Goal: Task Accomplishment & Management: Use online tool/utility

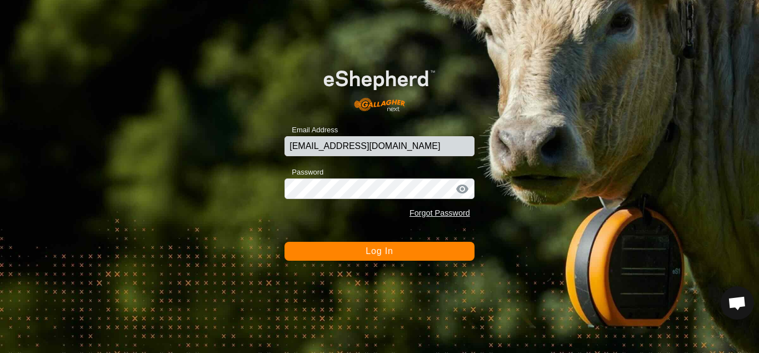
click at [370, 253] on span "Log In" at bounding box center [379, 250] width 27 height 9
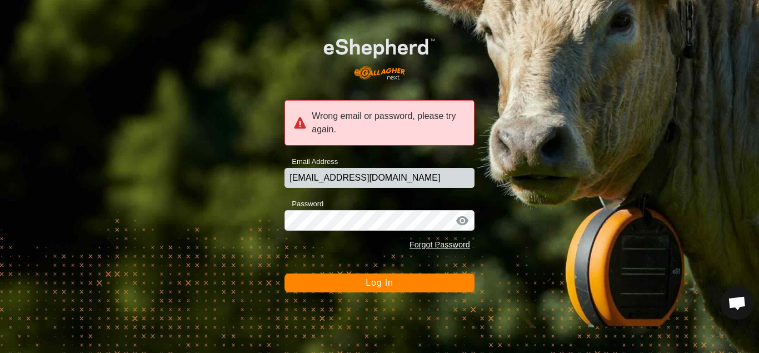
click at [462, 224] on div at bounding box center [462, 220] width 17 height 11
click at [393, 284] on span "Log In" at bounding box center [379, 282] width 27 height 9
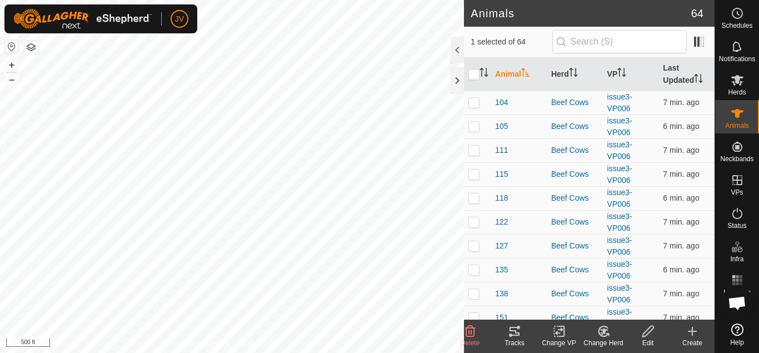
click at [514, 331] on icon at bounding box center [515, 331] width 10 height 9
click at [517, 334] on icon at bounding box center [514, 331] width 13 height 13
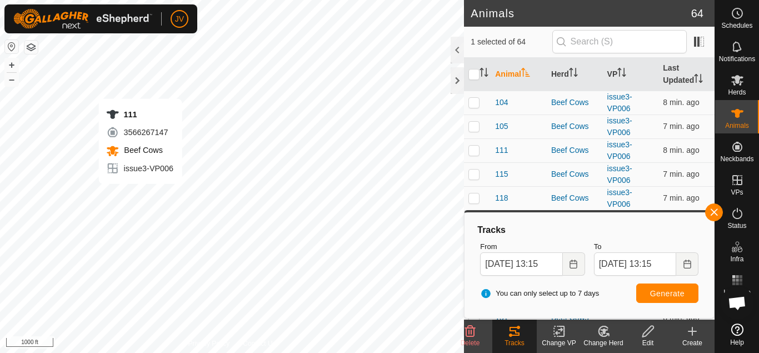
checkbox input "true"
checkbox input "false"
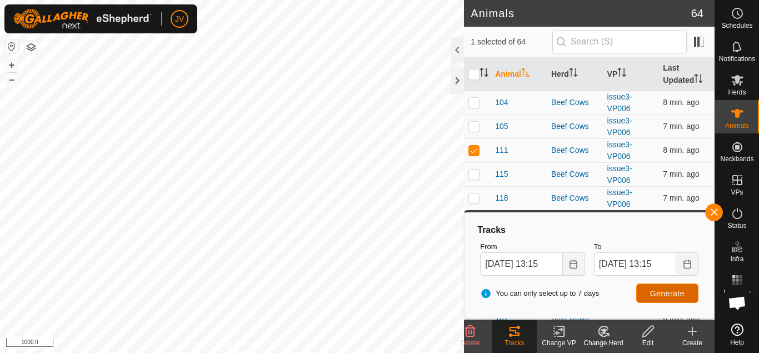
click at [665, 294] on span "Generate" at bounding box center [667, 293] width 34 height 9
click at [473, 152] on p-checkbox at bounding box center [474, 150] width 11 height 9
checkbox input "false"
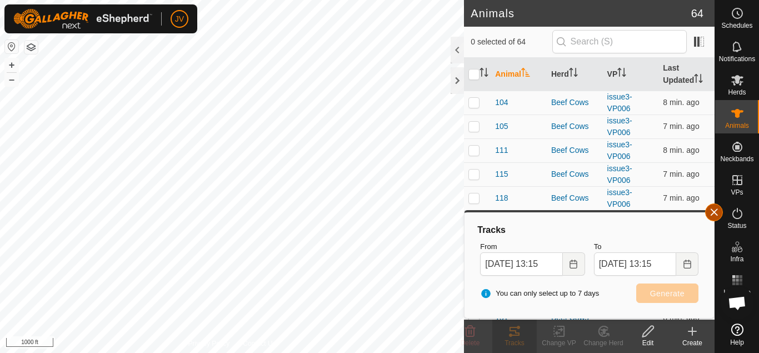
click at [714, 211] on button "button" at bounding box center [714, 212] width 18 height 18
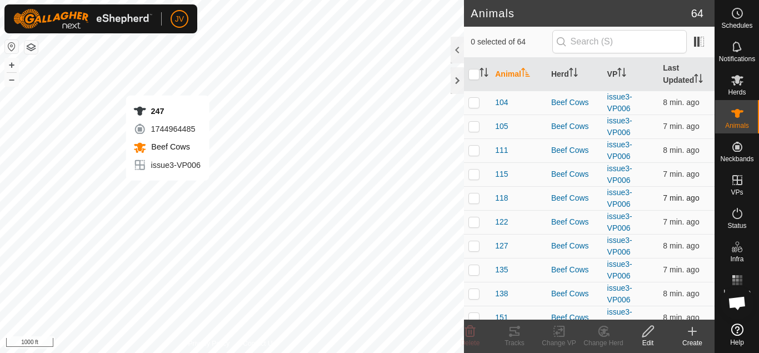
checkbox input "true"
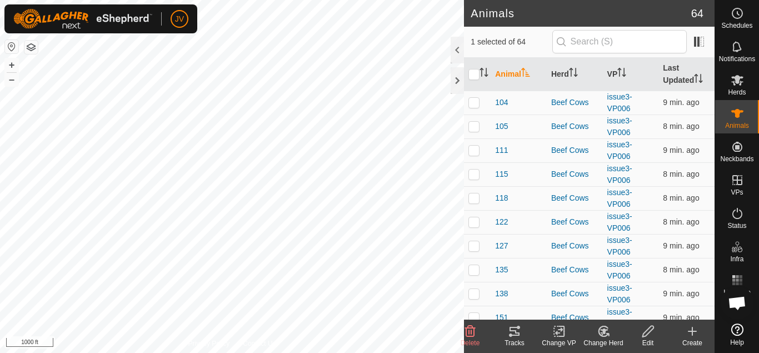
click at [512, 333] on icon at bounding box center [514, 331] width 13 height 13
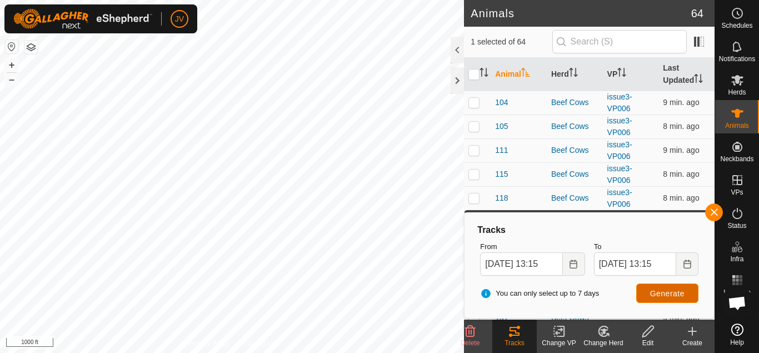
click at [660, 290] on span "Generate" at bounding box center [667, 293] width 34 height 9
click at [715, 211] on button "button" at bounding box center [714, 212] width 18 height 18
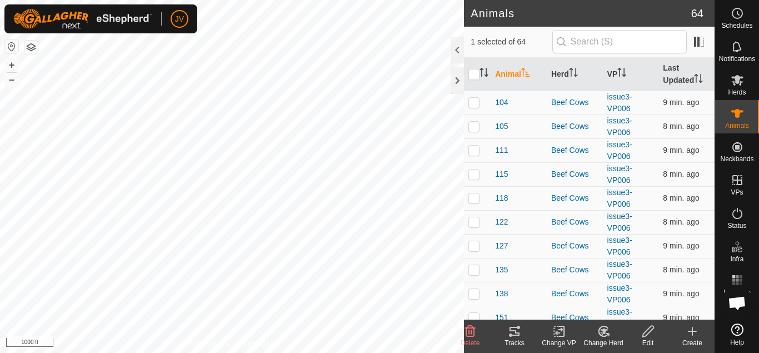
click at [512, 330] on icon at bounding box center [515, 331] width 10 height 9
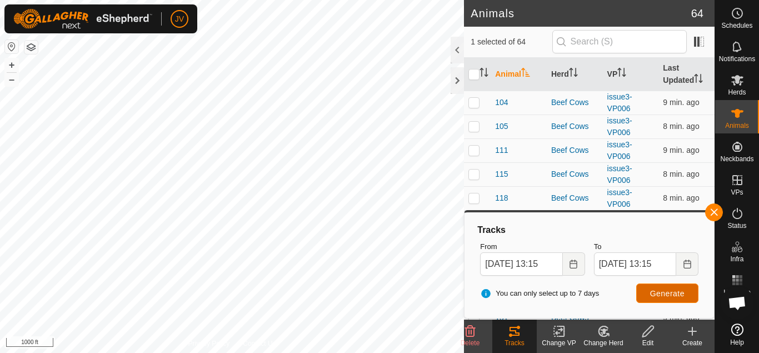
click at [652, 296] on span "Generate" at bounding box center [667, 293] width 34 height 9
click at [573, 265] on icon "Choose Date" at bounding box center [573, 264] width 9 height 9
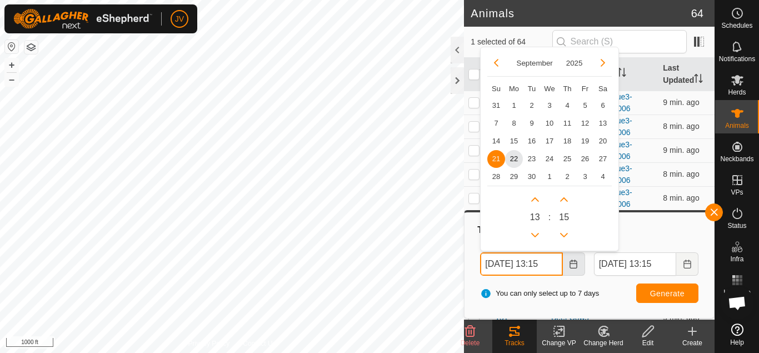
scroll to position [0, 6]
click at [552, 142] on span "17" at bounding box center [550, 141] width 18 height 18
type input "[DATE] 13:15"
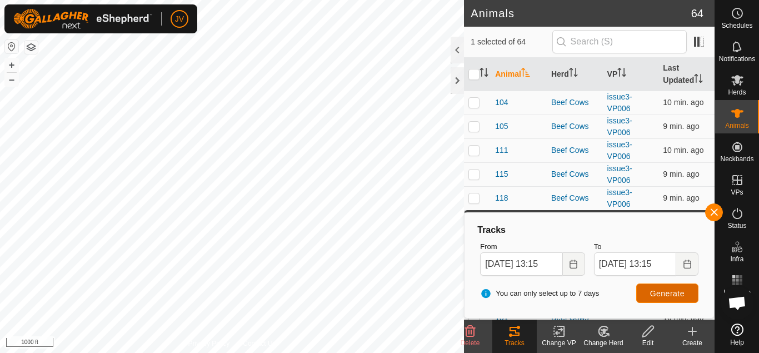
click at [659, 295] on span "Generate" at bounding box center [667, 293] width 34 height 9
click at [32, 43] on button "button" at bounding box center [30, 47] width 13 height 13
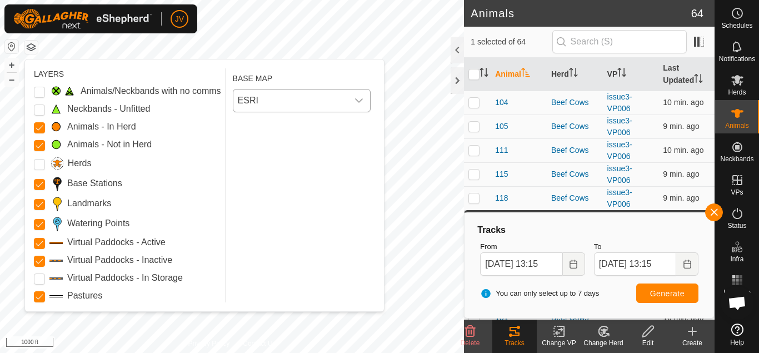
click at [360, 100] on icon "dropdown trigger" at bounding box center [359, 100] width 9 height 9
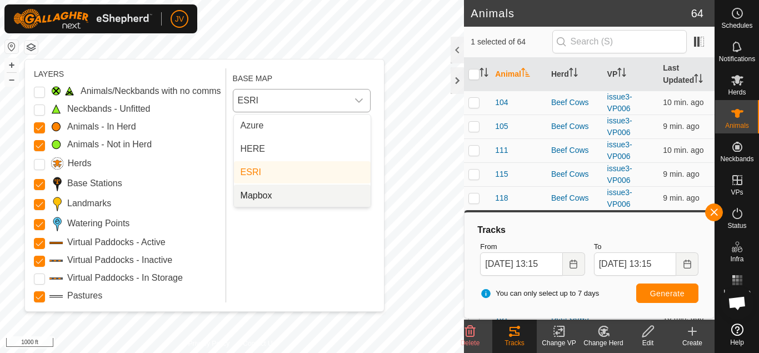
click at [265, 195] on li "Mapbox" at bounding box center [302, 196] width 137 height 22
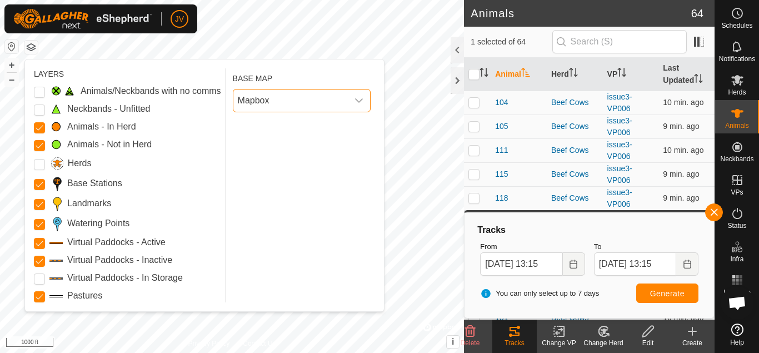
click at [34, 47] on button "button" at bounding box center [30, 47] width 13 height 13
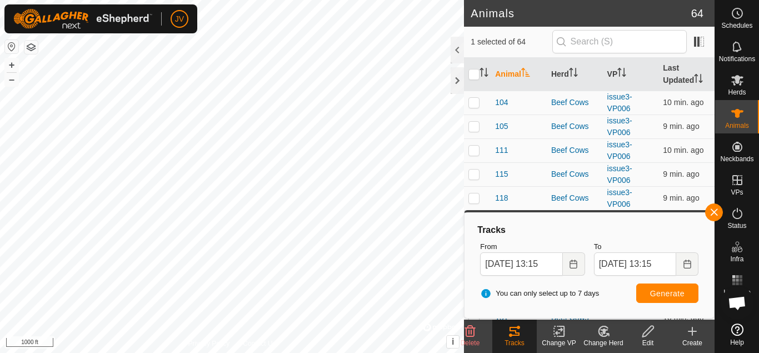
click at [33, 49] on button "button" at bounding box center [30, 47] width 13 height 13
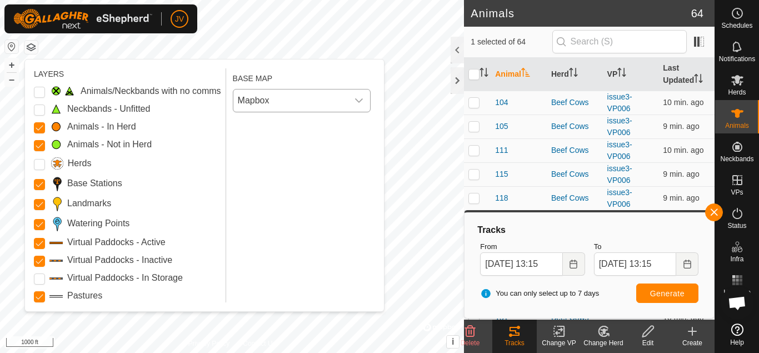
click at [360, 102] on icon "dropdown trigger" at bounding box center [359, 100] width 8 height 4
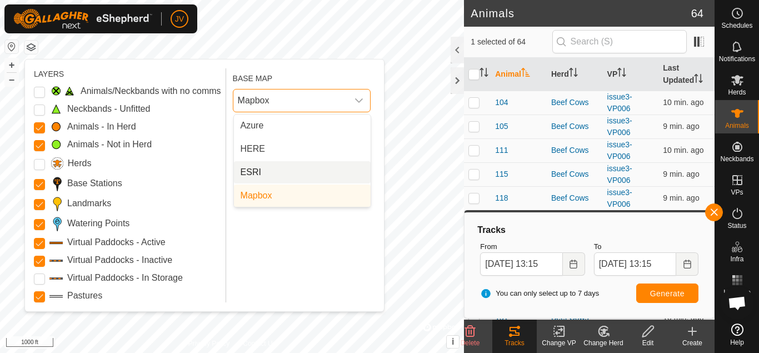
click at [270, 177] on li "ESRI" at bounding box center [302, 172] width 137 height 22
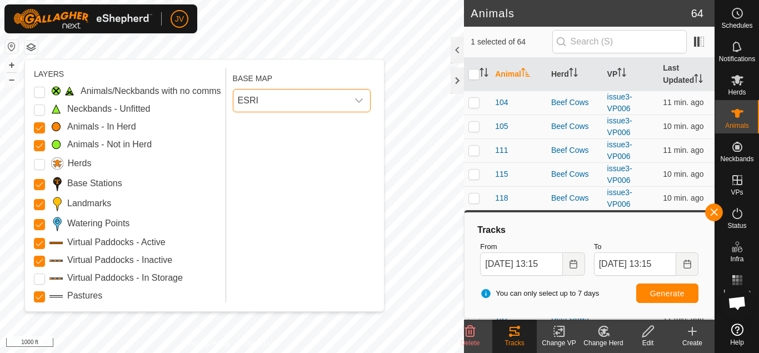
click at [31, 50] on button "button" at bounding box center [30, 47] width 13 height 13
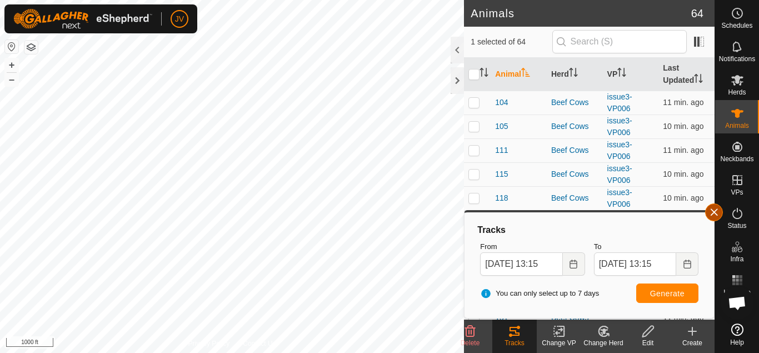
click at [716, 212] on button "button" at bounding box center [714, 212] width 18 height 18
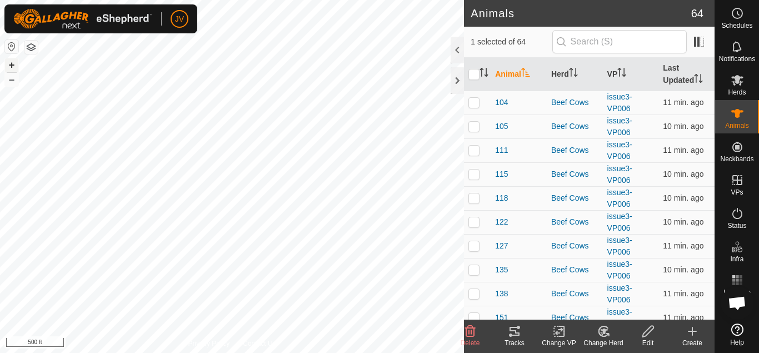
click at [12, 65] on button "+" at bounding box center [11, 64] width 13 height 13
click at [515, 327] on icon at bounding box center [515, 331] width 10 height 9
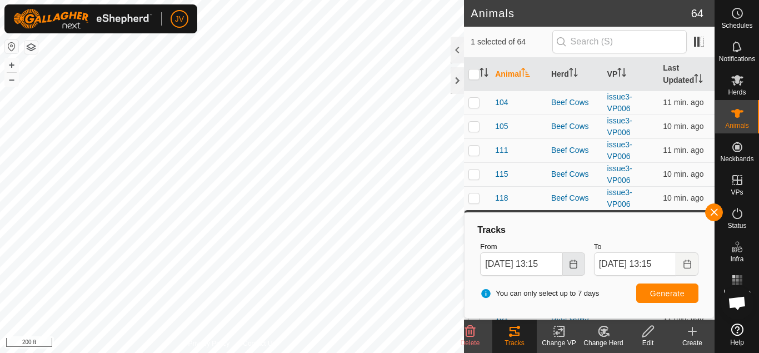
click at [571, 262] on icon "Choose Date" at bounding box center [573, 264] width 9 height 9
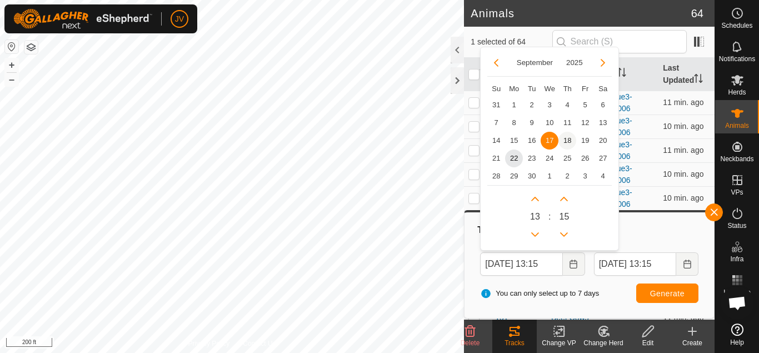
click at [567, 139] on span "18" at bounding box center [568, 141] width 18 height 18
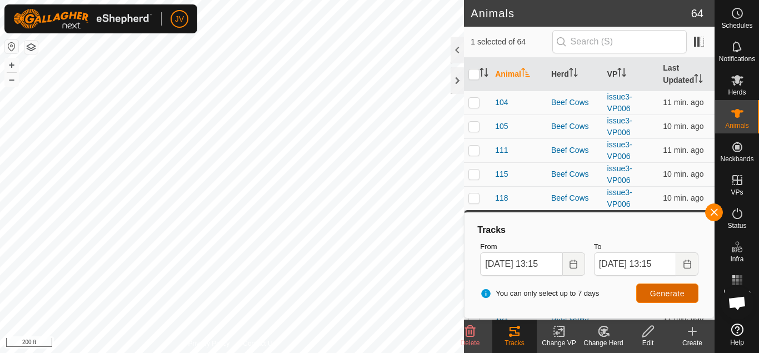
click at [661, 291] on span "Generate" at bounding box center [667, 293] width 34 height 9
click at [573, 267] on icon "Choose Date" at bounding box center [573, 264] width 9 height 9
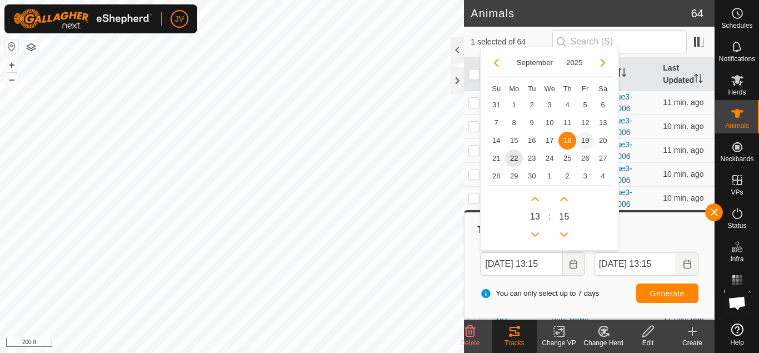
click at [587, 142] on span "19" at bounding box center [585, 141] width 18 height 18
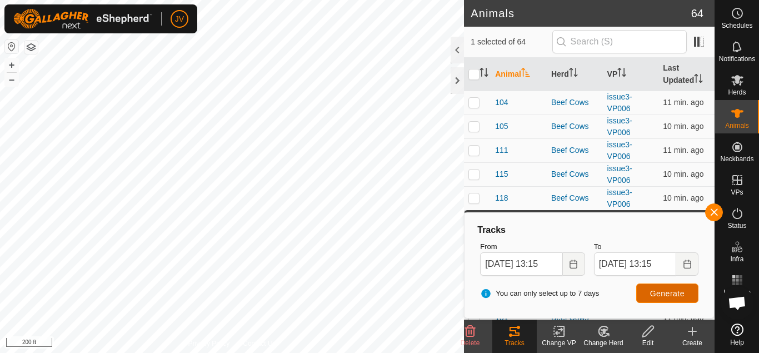
click at [661, 295] on span "Generate" at bounding box center [667, 293] width 34 height 9
click at [574, 264] on icon "Choose Date" at bounding box center [573, 264] width 9 height 9
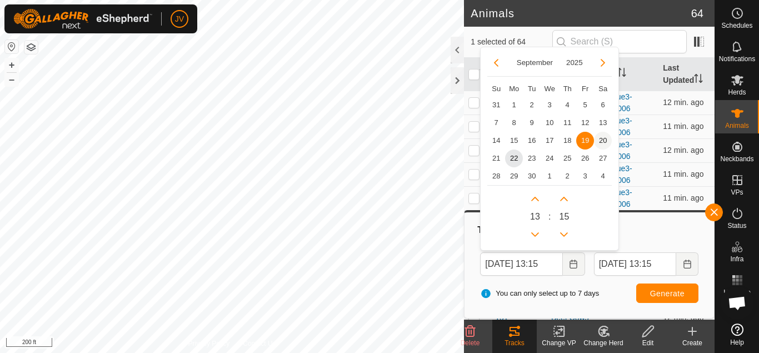
click at [603, 141] on span "20" at bounding box center [603, 141] width 18 height 18
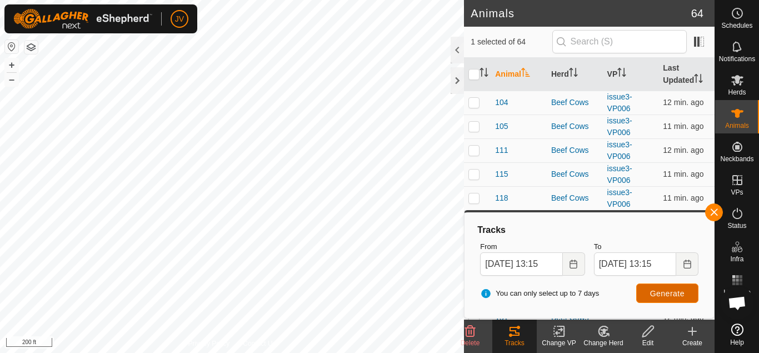
click at [662, 296] on span "Generate" at bounding box center [667, 293] width 34 height 9
click at [575, 265] on icon "Choose Date" at bounding box center [573, 264] width 9 height 9
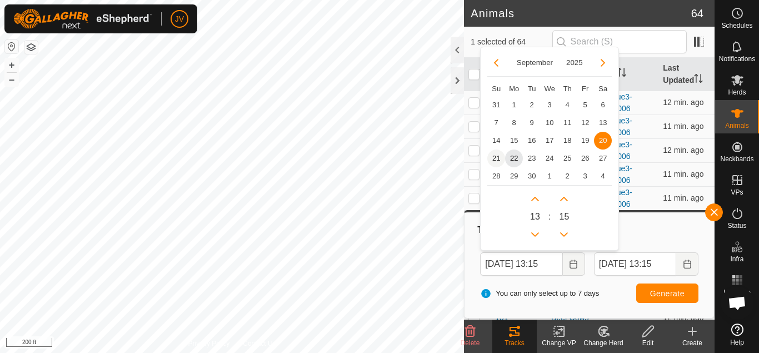
click at [495, 158] on span "21" at bounding box center [496, 158] width 18 height 18
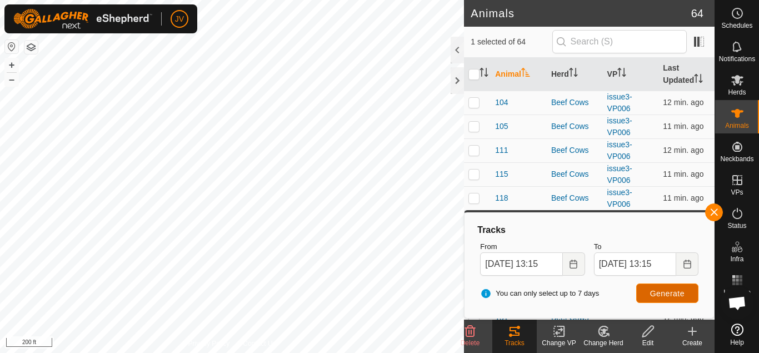
click at [654, 290] on span "Generate" at bounding box center [667, 293] width 34 height 9
click at [13, 66] on button "+" at bounding box center [11, 64] width 13 height 13
click at [577, 265] on icon "Choose Date" at bounding box center [573, 264] width 9 height 9
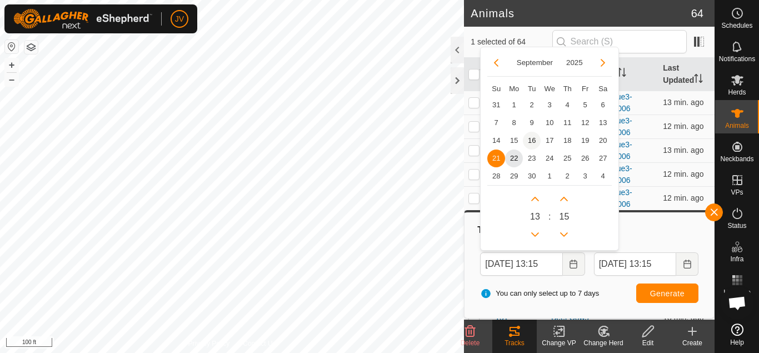
click at [534, 141] on span "16" at bounding box center [532, 141] width 18 height 18
type input "[DATE] 13:15"
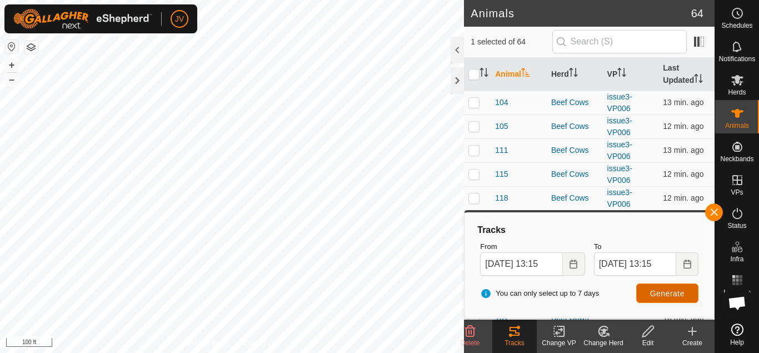
click at [660, 292] on span "Generate" at bounding box center [667, 293] width 34 height 9
click at [714, 212] on button "button" at bounding box center [714, 212] width 18 height 18
